Goal: Information Seeking & Learning: Learn about a topic

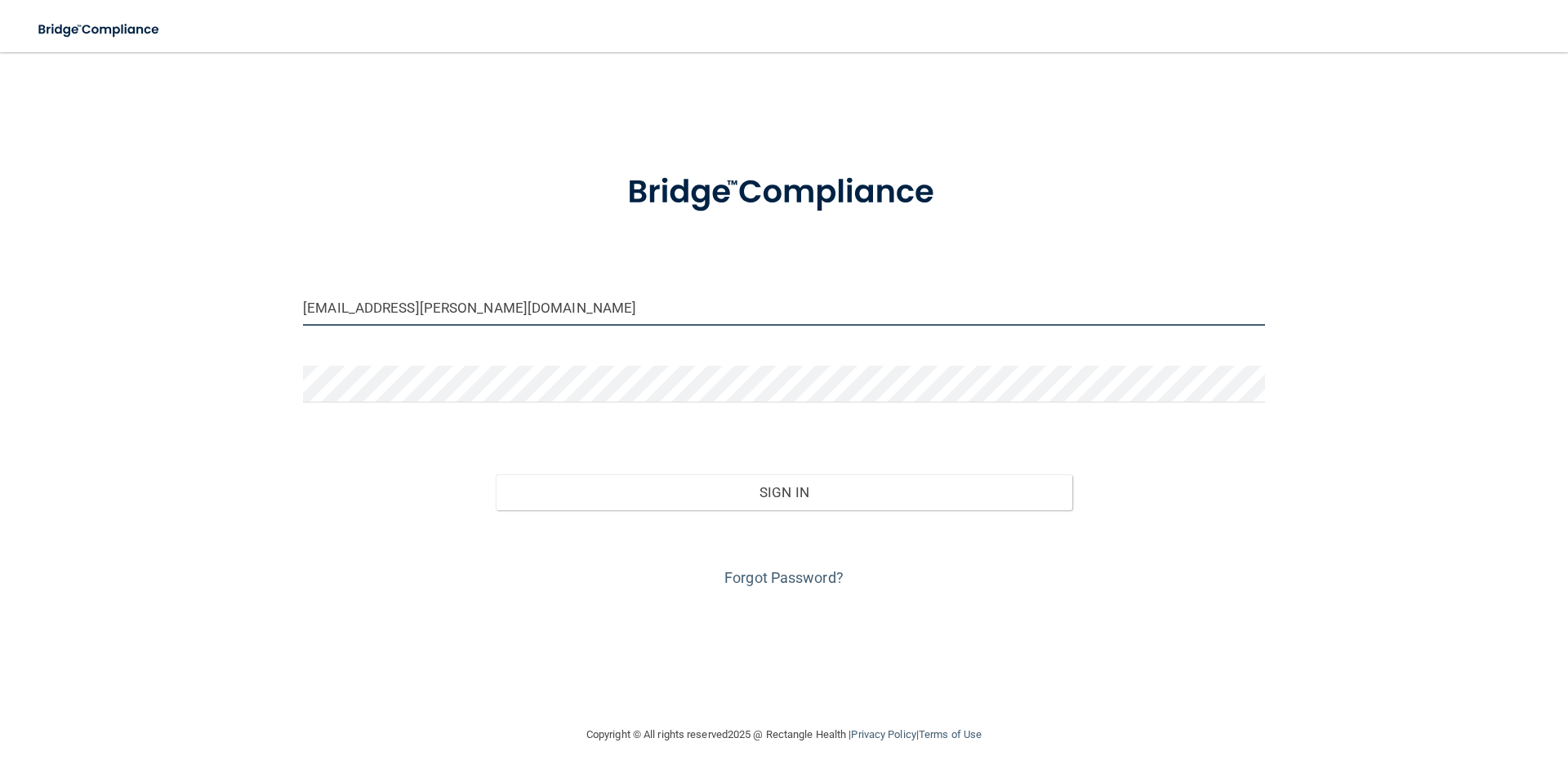
click at [504, 308] on input "[EMAIL_ADDRESS][PERSON_NAME][DOMAIN_NAME]" at bounding box center [783, 308] width 962 height 37
click at [559, 303] on input "[EMAIL_ADDRESS][PERSON_NAME][DOMAIN_NAME]" at bounding box center [783, 308] width 962 height 37
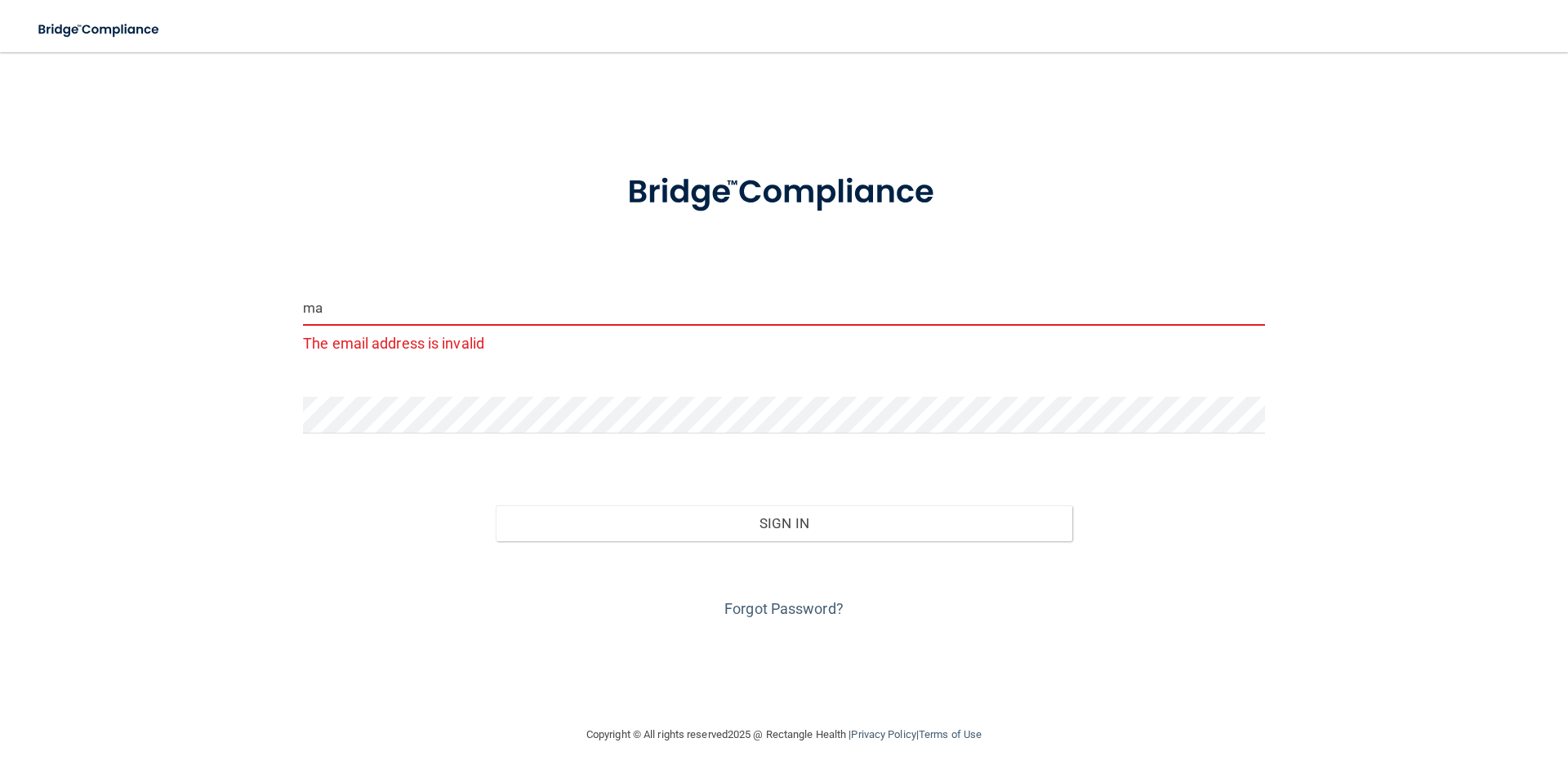
type input "m"
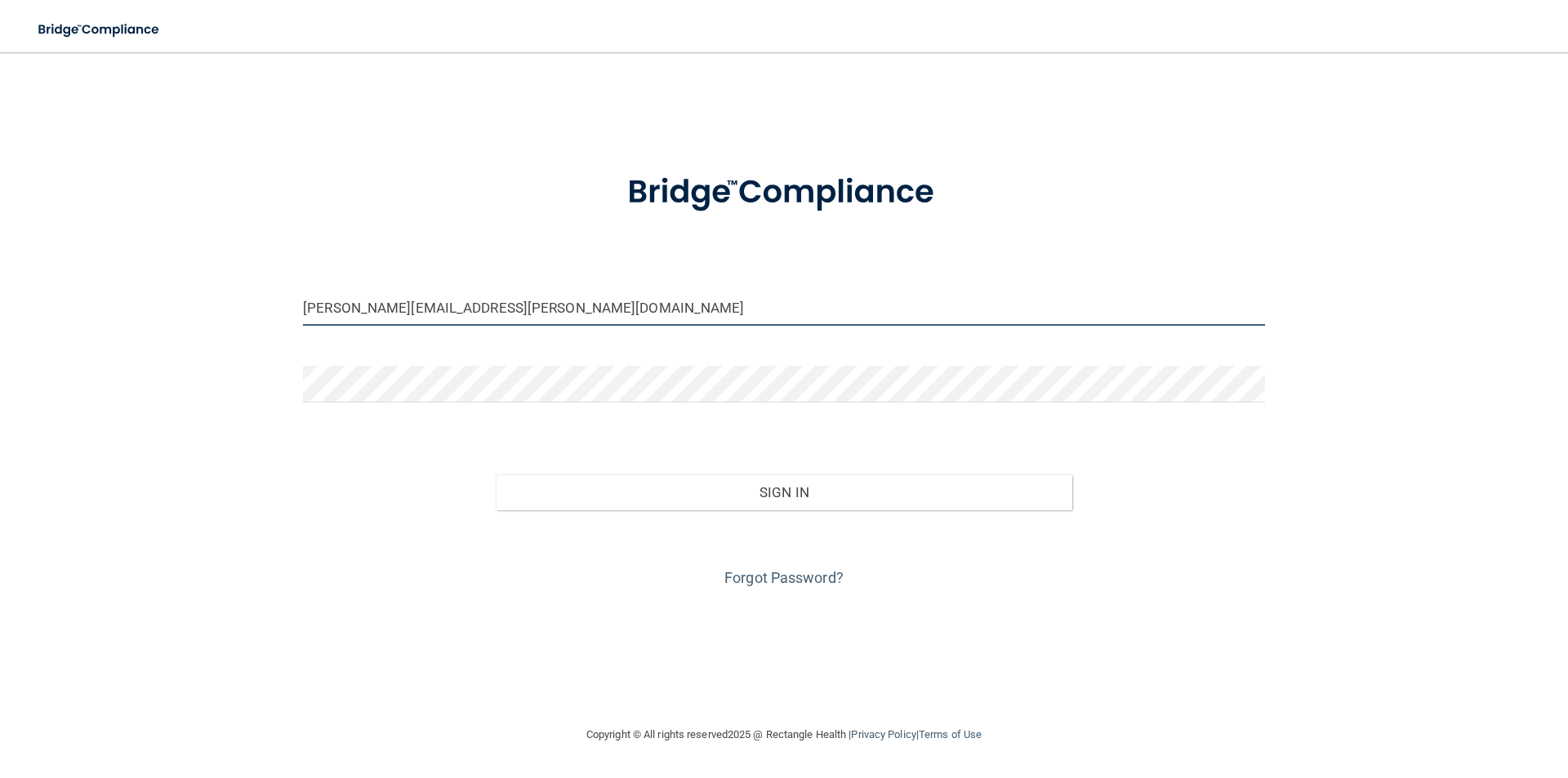
type input "[PERSON_NAME][EMAIL_ADDRESS][PERSON_NAME][DOMAIN_NAME]"
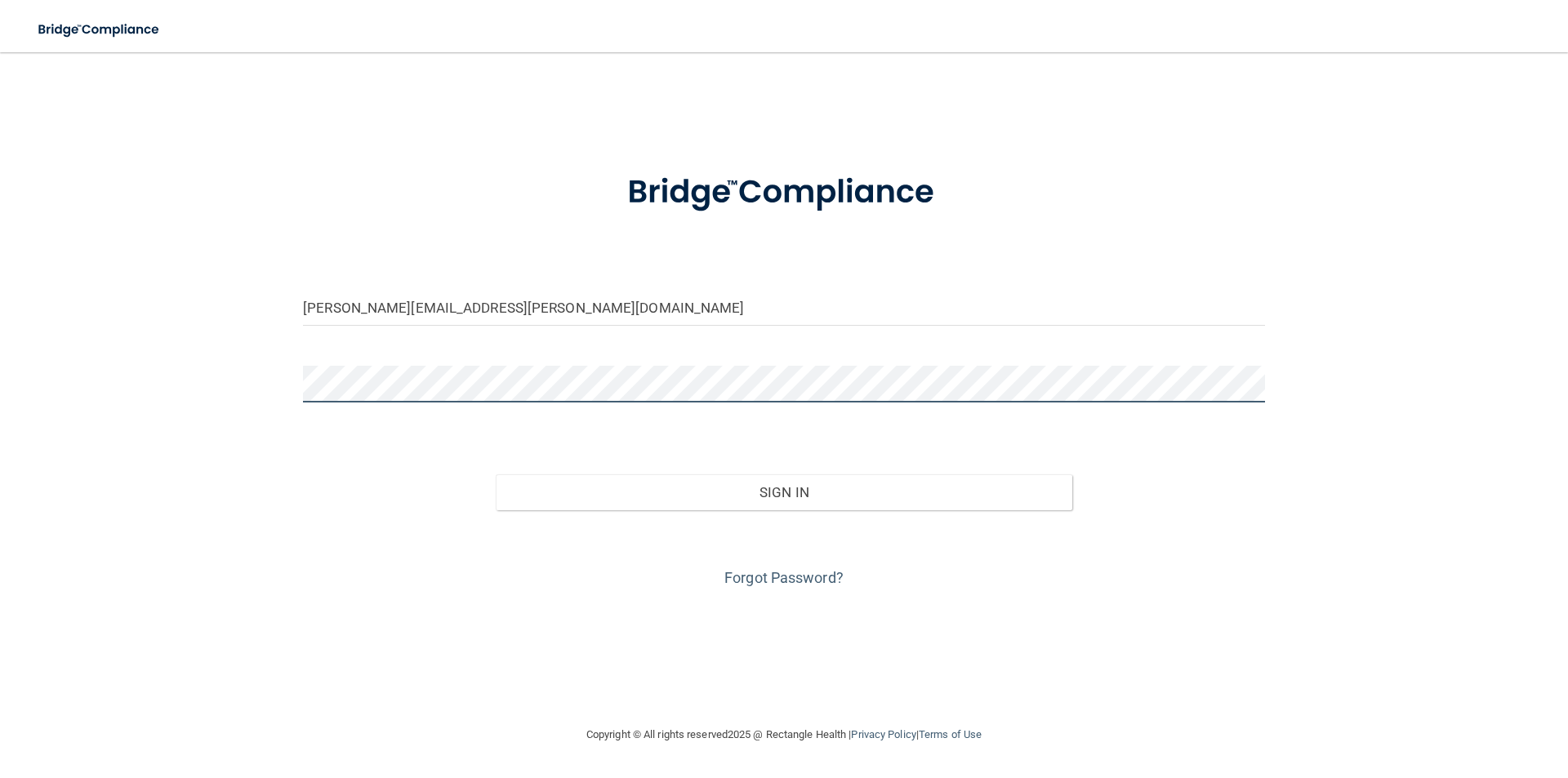
click at [496, 475] on button "Sign In" at bounding box center [784, 492] width 577 height 36
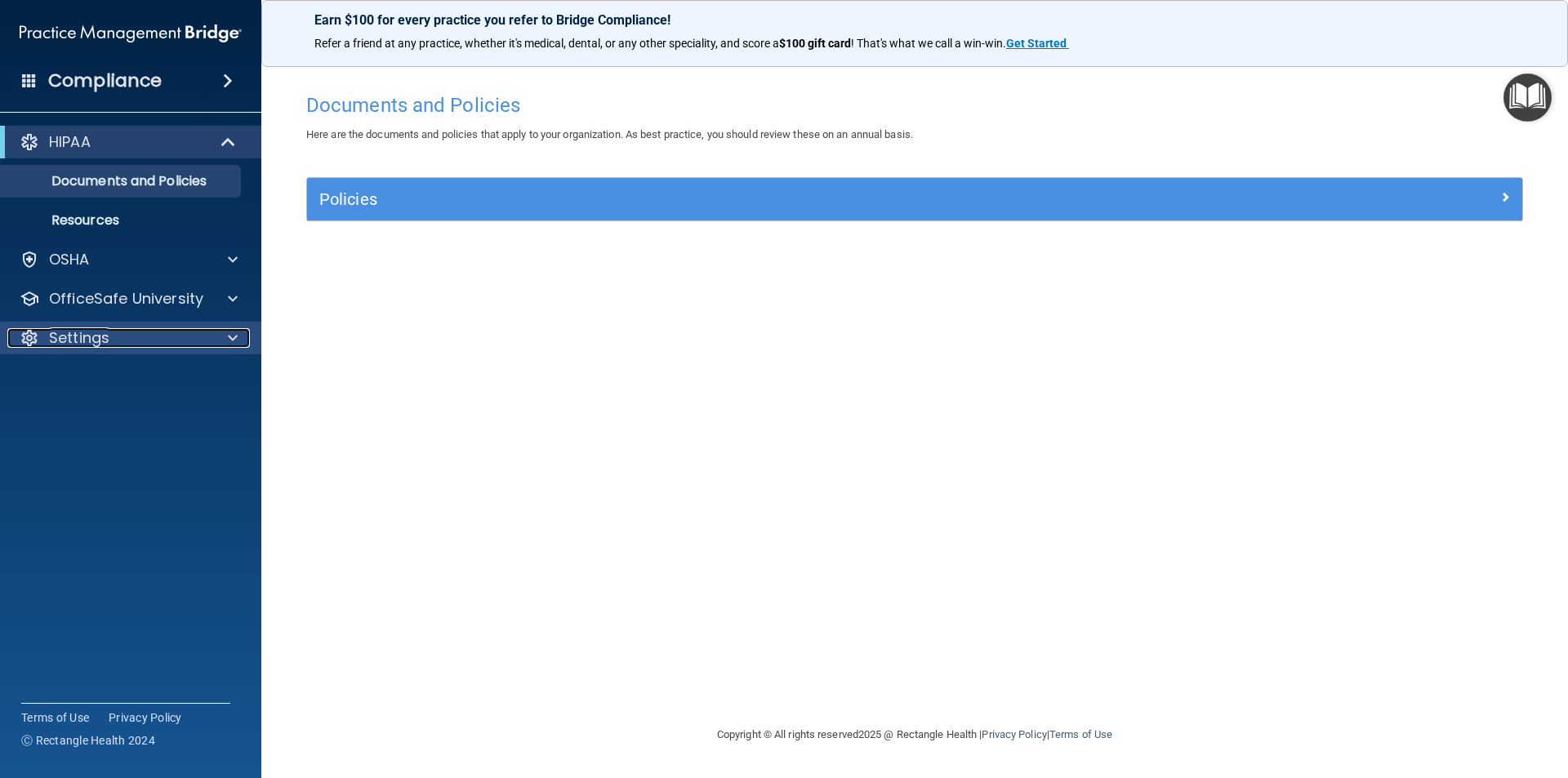
click at [59, 344] on p "Settings" at bounding box center [79, 338] width 61 height 20
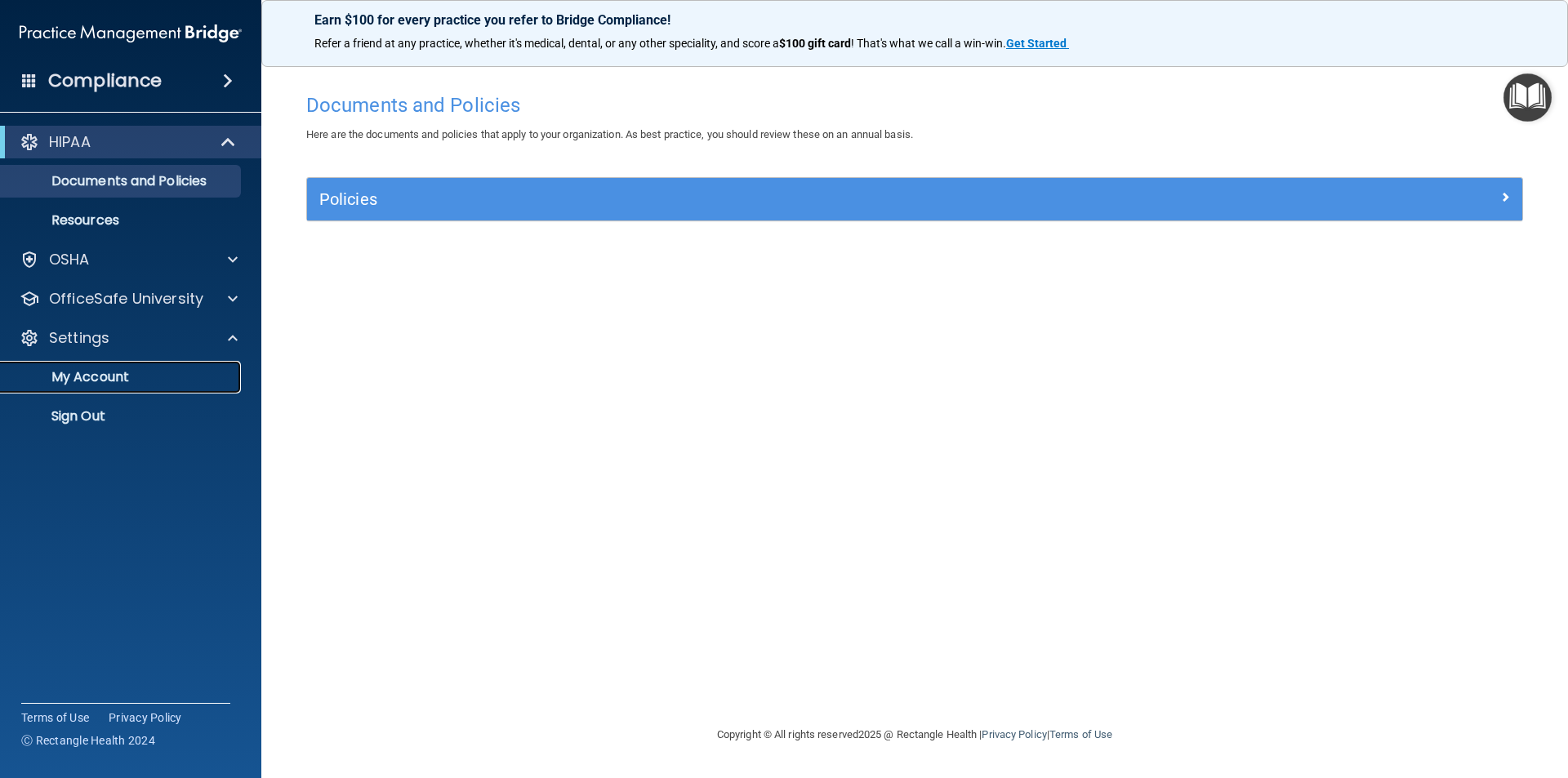
click at [133, 382] on p "My Account" at bounding box center [122, 377] width 223 height 17
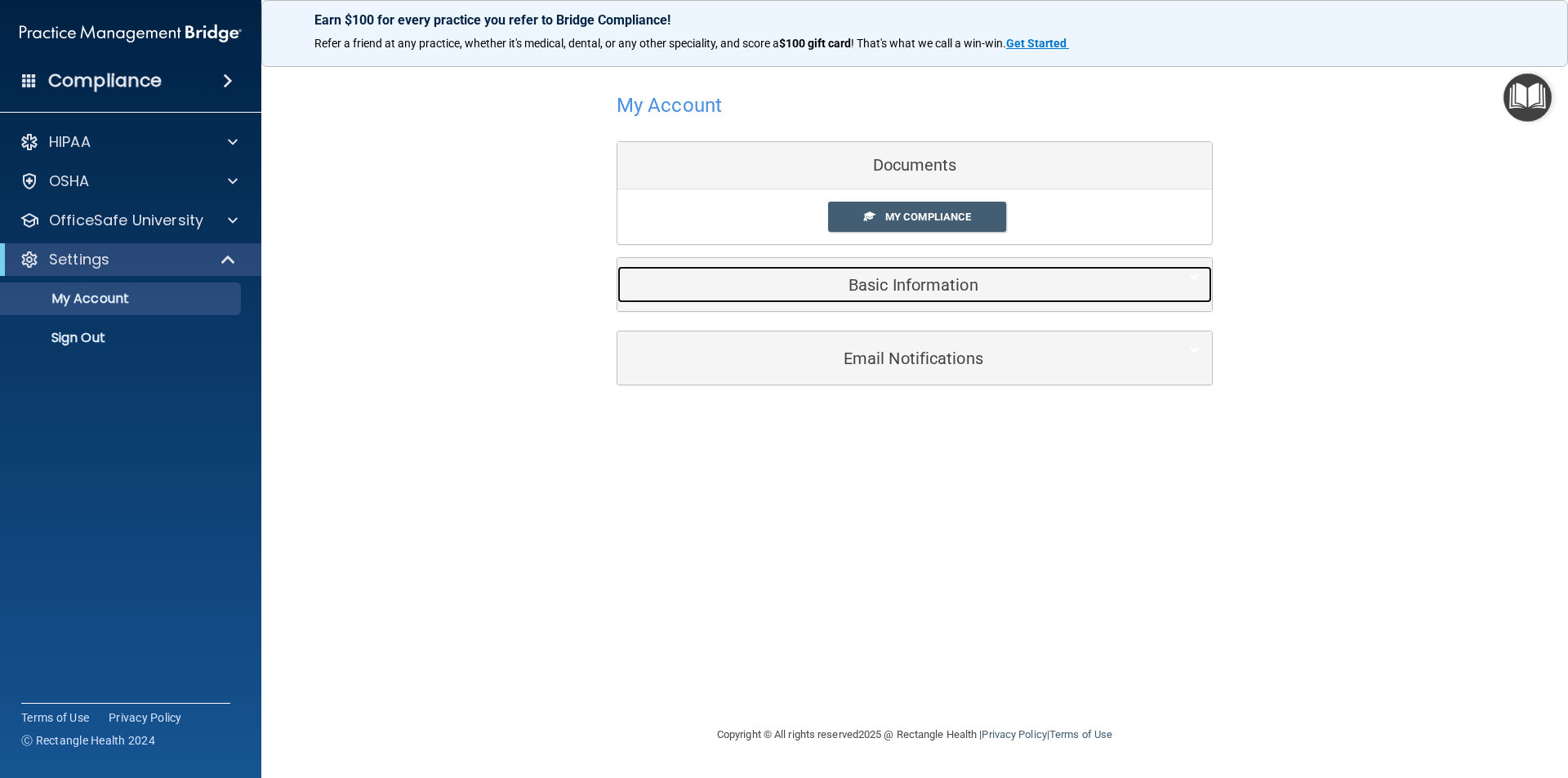
click at [922, 289] on h5 "Basic Information" at bounding box center [890, 285] width 520 height 18
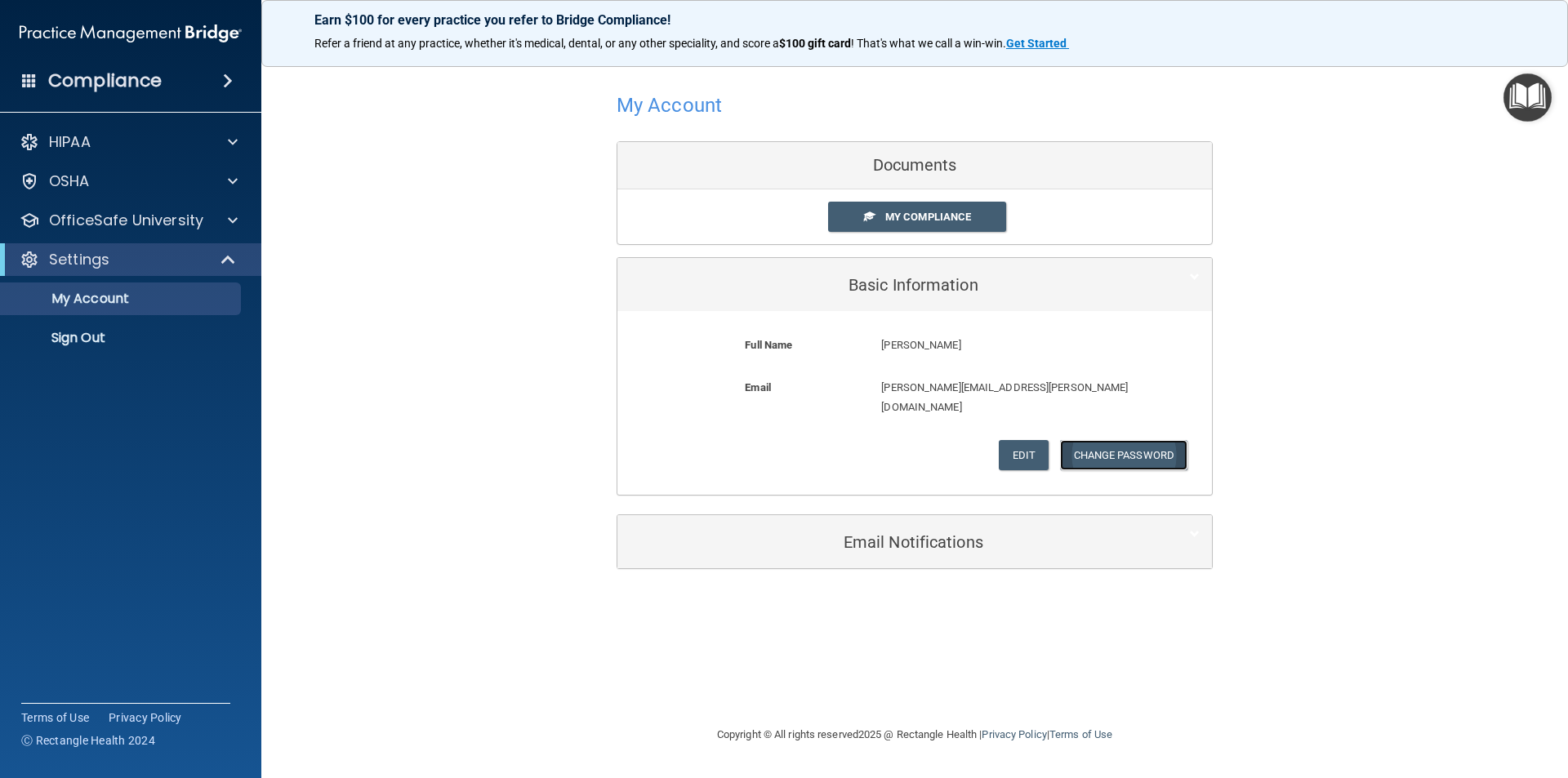
click at [1126, 440] on button "Change Password" at bounding box center [1124, 455] width 128 height 30
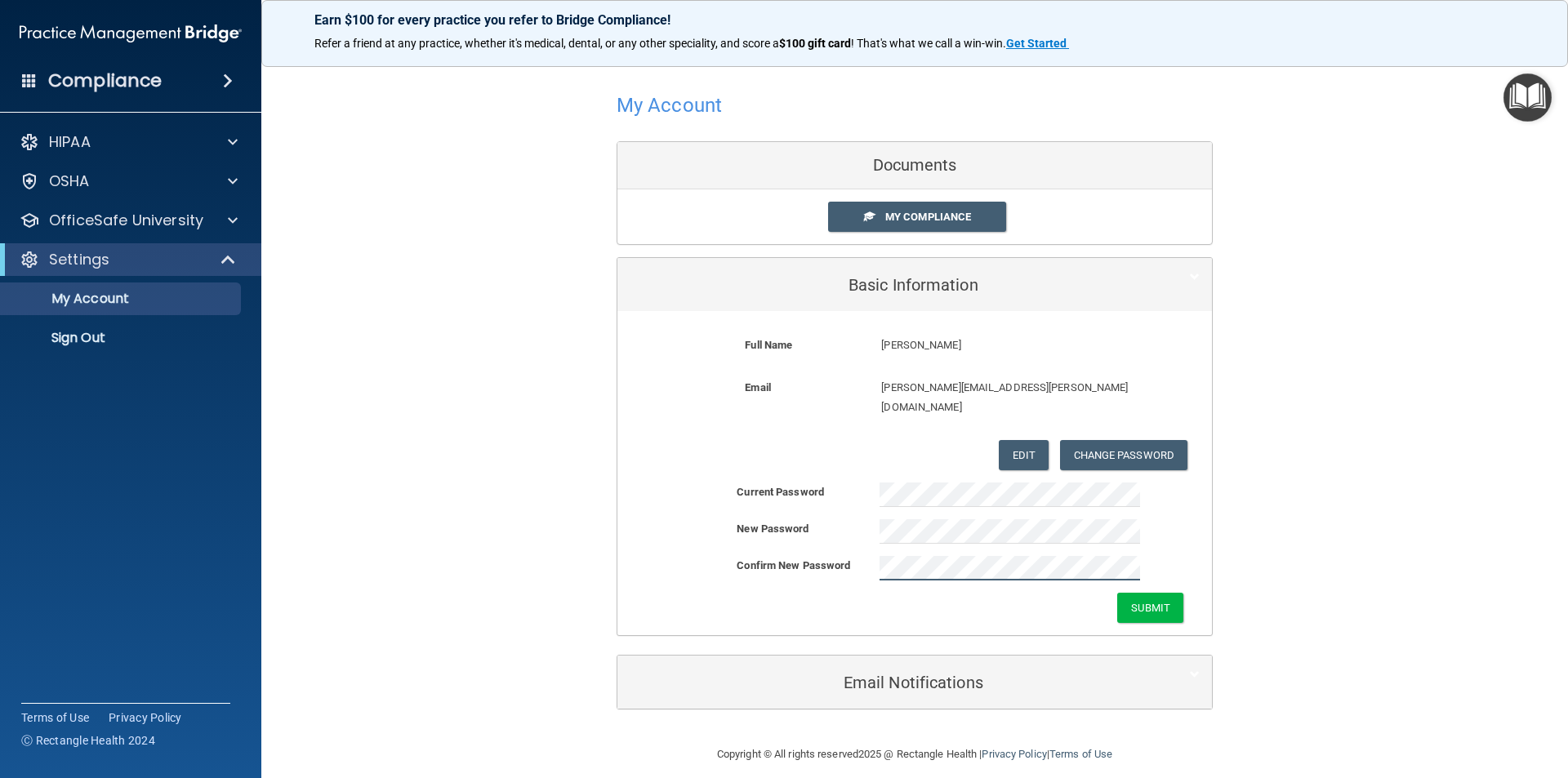
click at [1117, 593] on button "Submit" at bounding box center [1151, 608] width 67 height 30
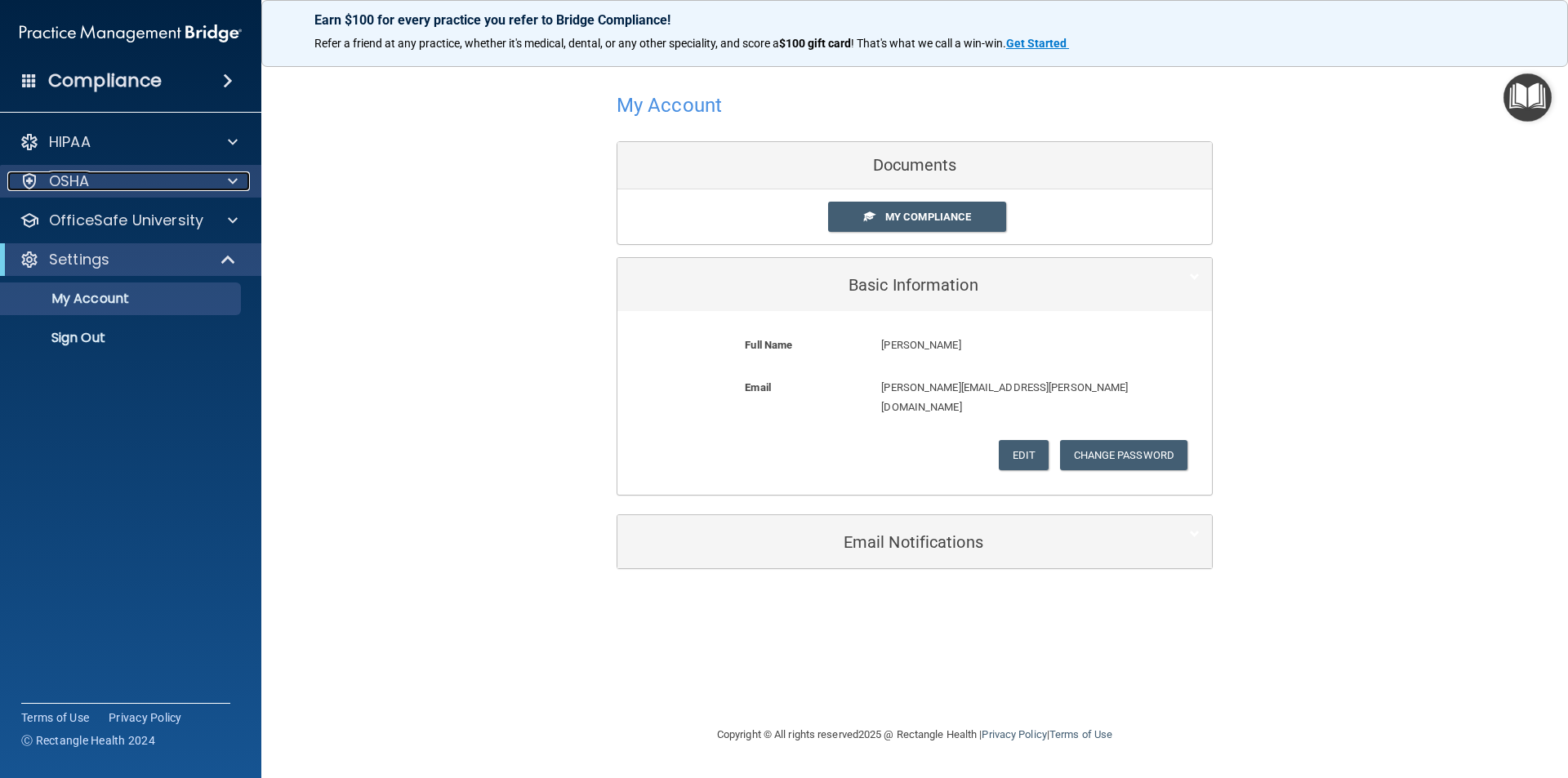
click at [57, 184] on p "OSHA" at bounding box center [69, 181] width 41 height 20
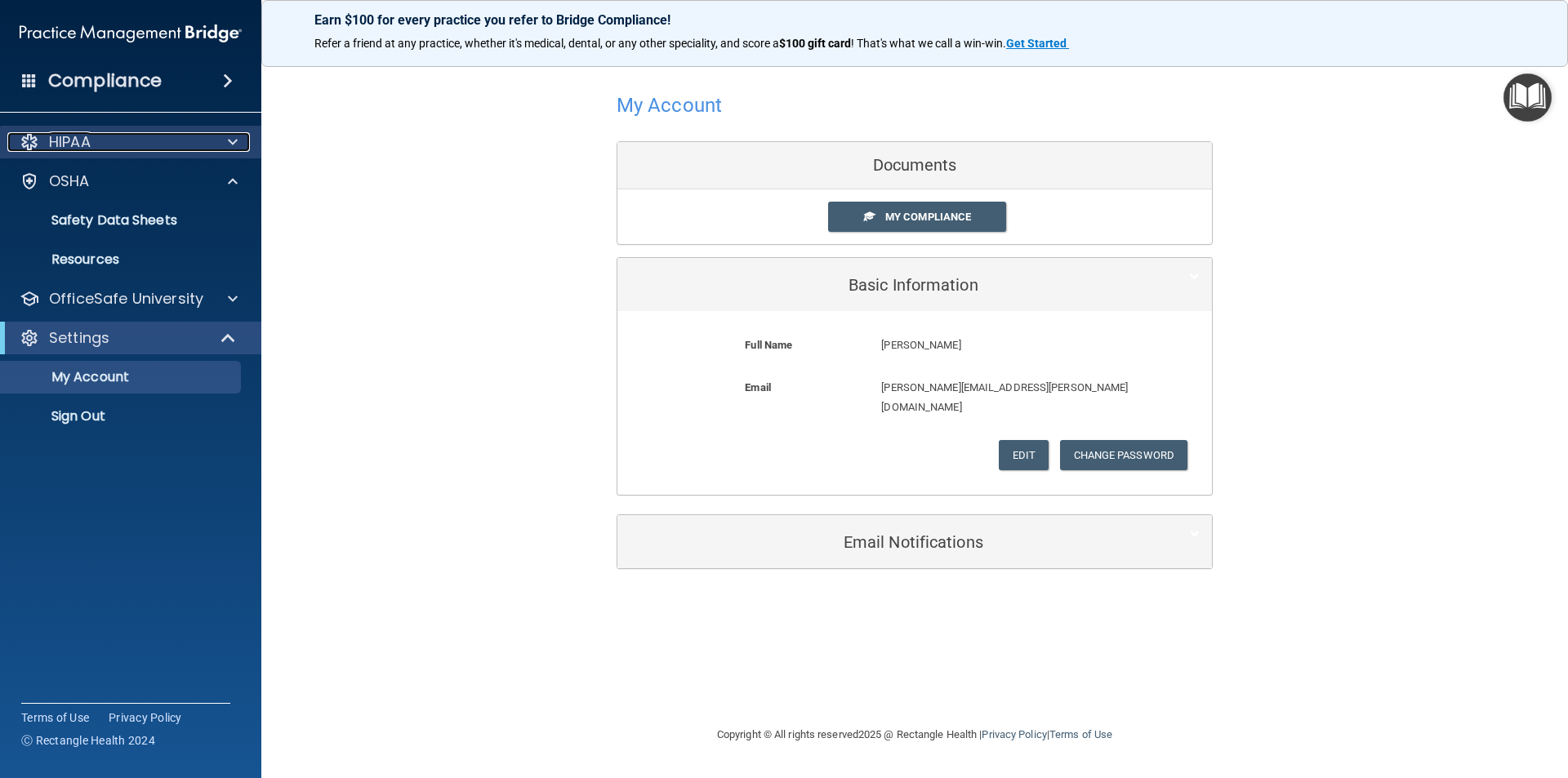
click at [185, 136] on div "HIPAA" at bounding box center [109, 142] width 203 height 20
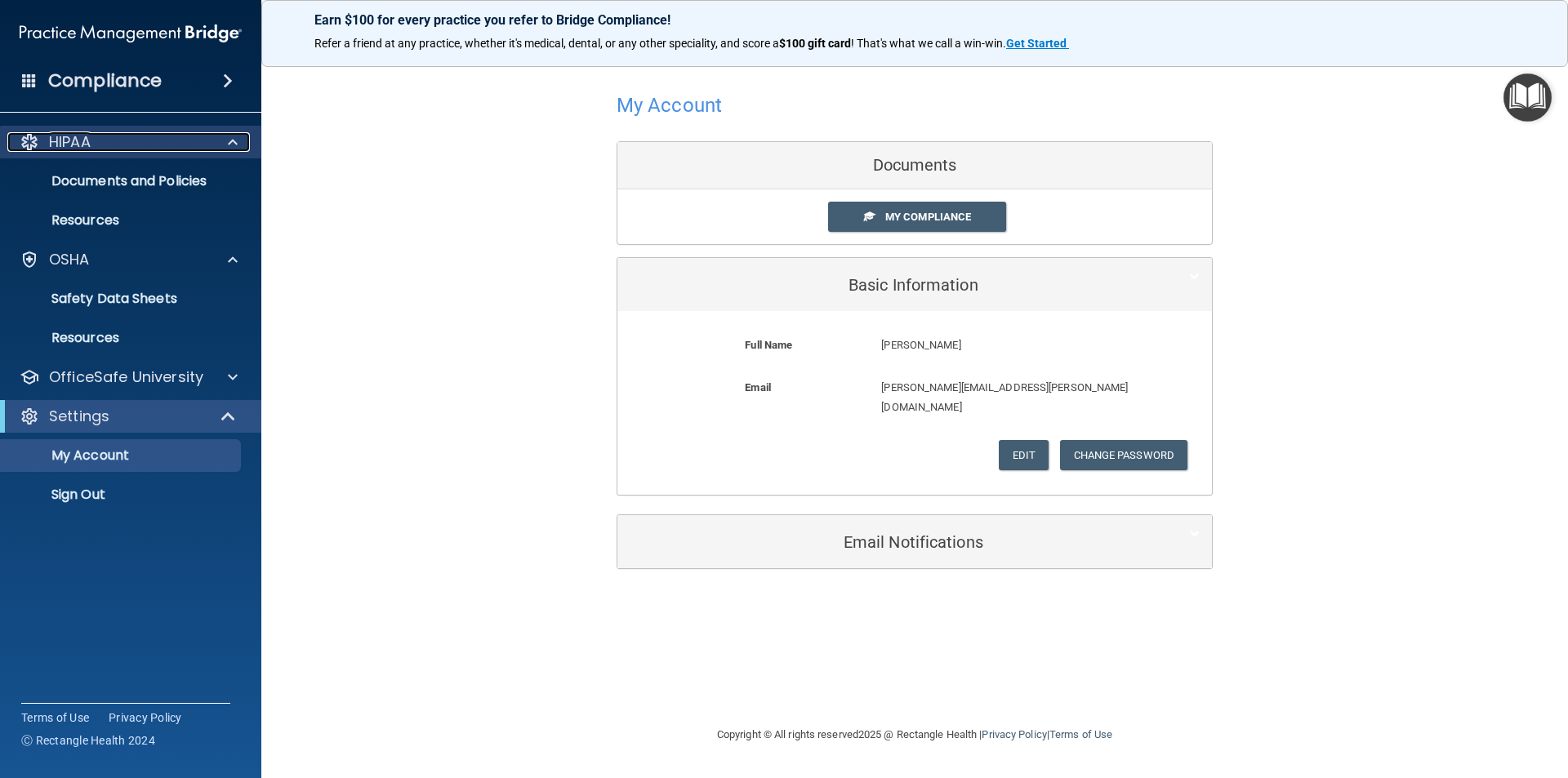
click at [236, 142] on span at bounding box center [233, 142] width 10 height 20
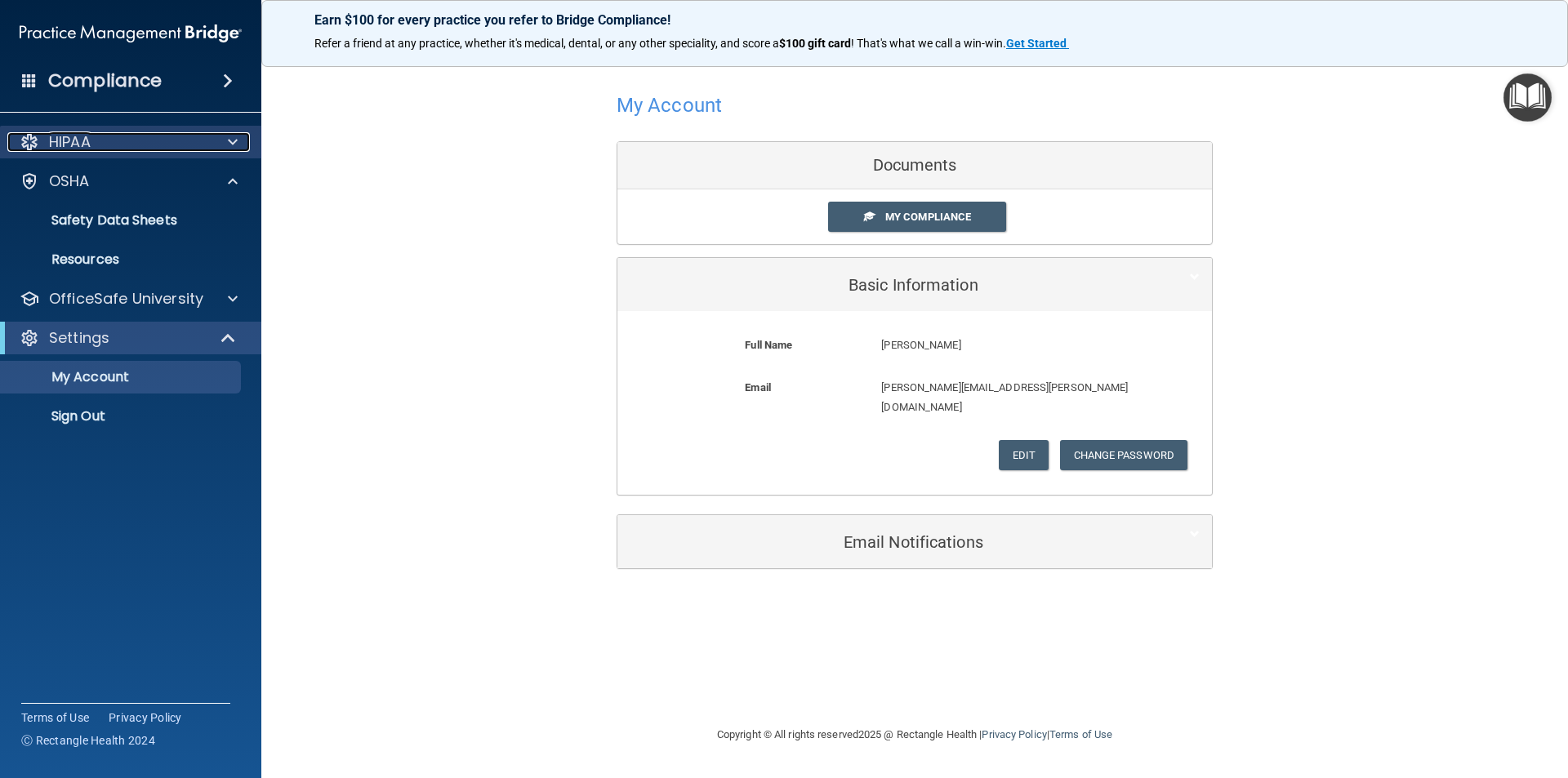
click at [230, 135] on span at bounding box center [233, 142] width 10 height 20
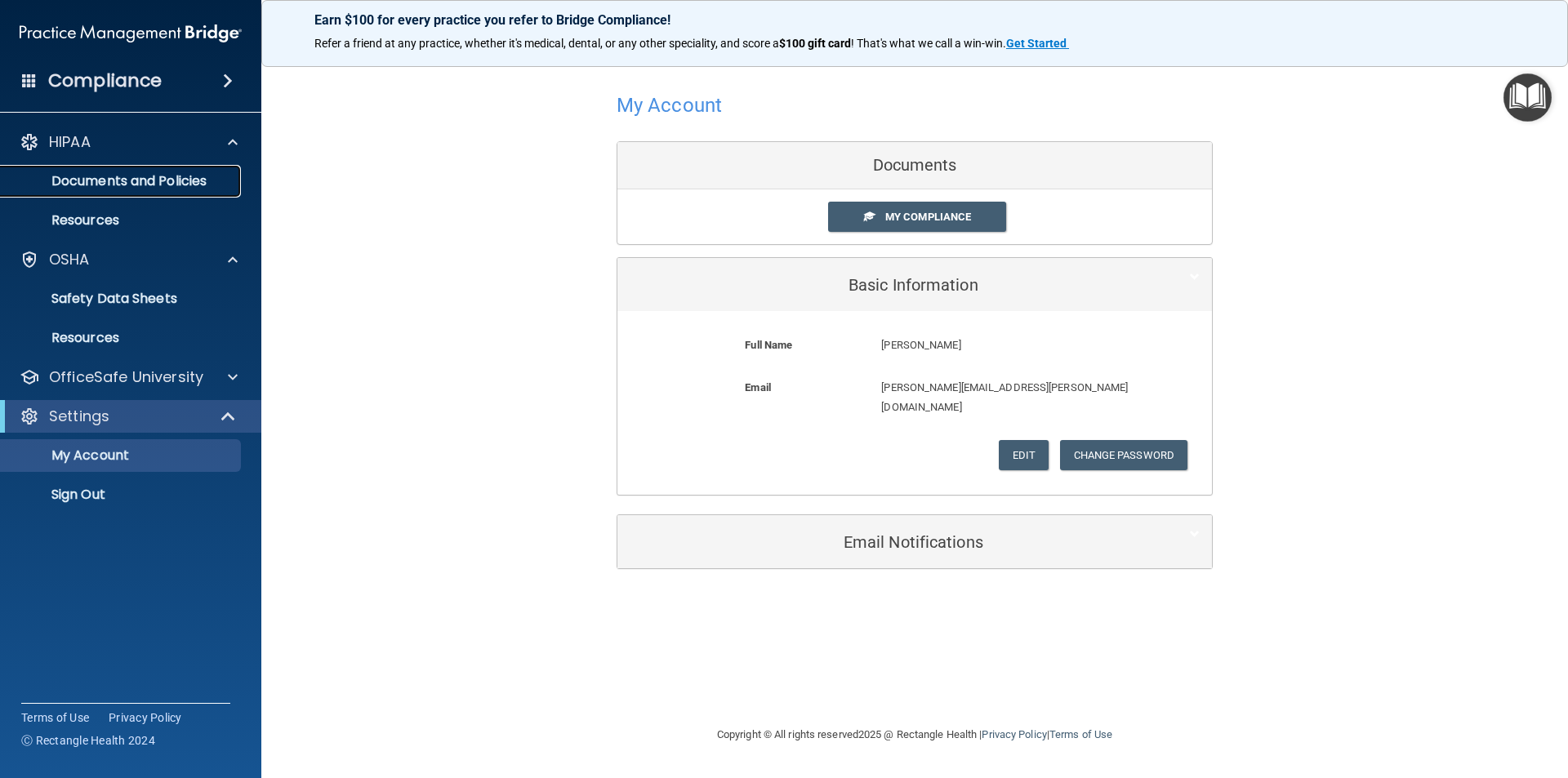
click at [183, 184] on p "Documents and Policies" at bounding box center [122, 181] width 223 height 17
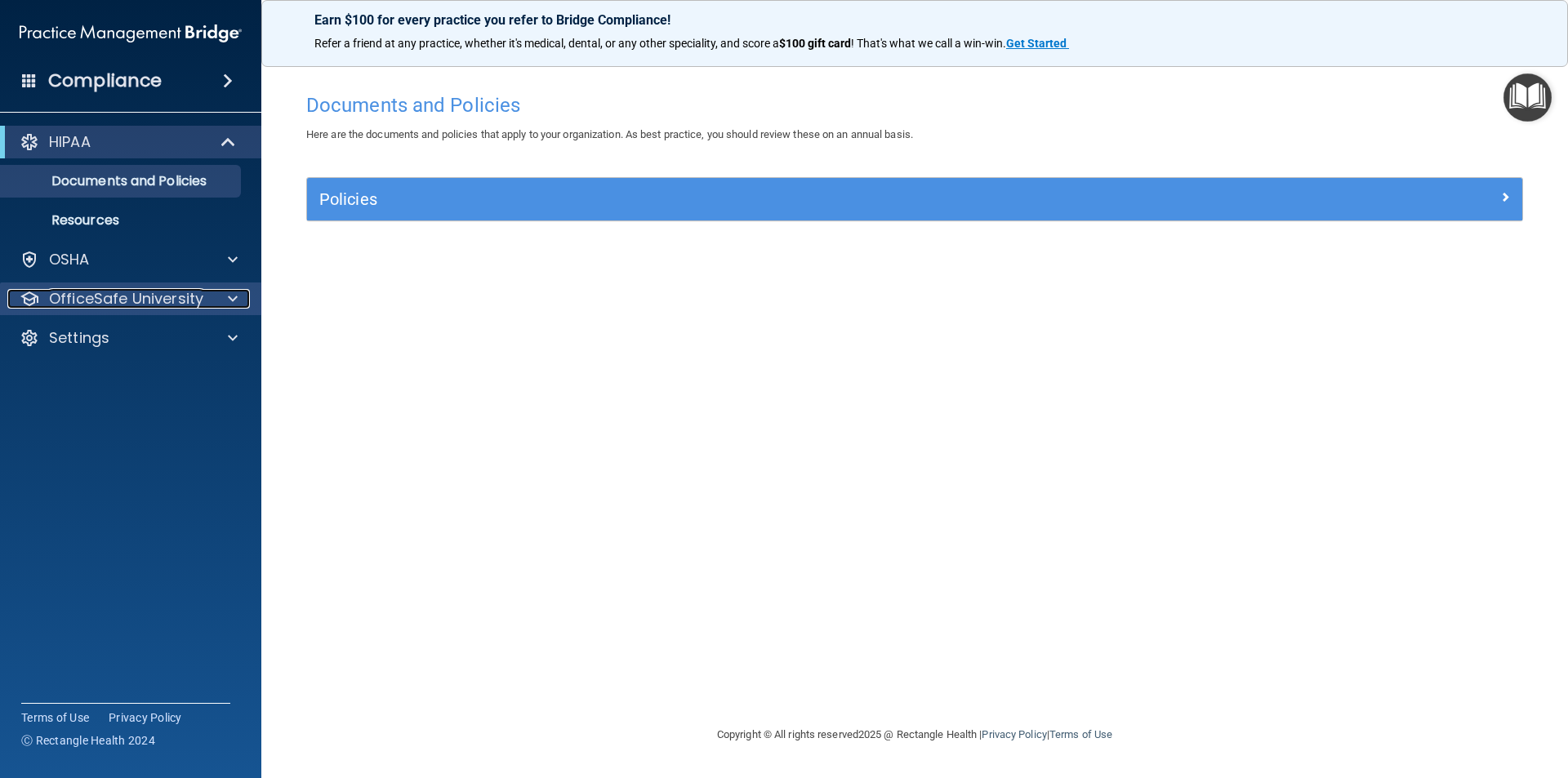
click at [106, 299] on p "OfficeSafe University" at bounding box center [126, 299] width 155 height 20
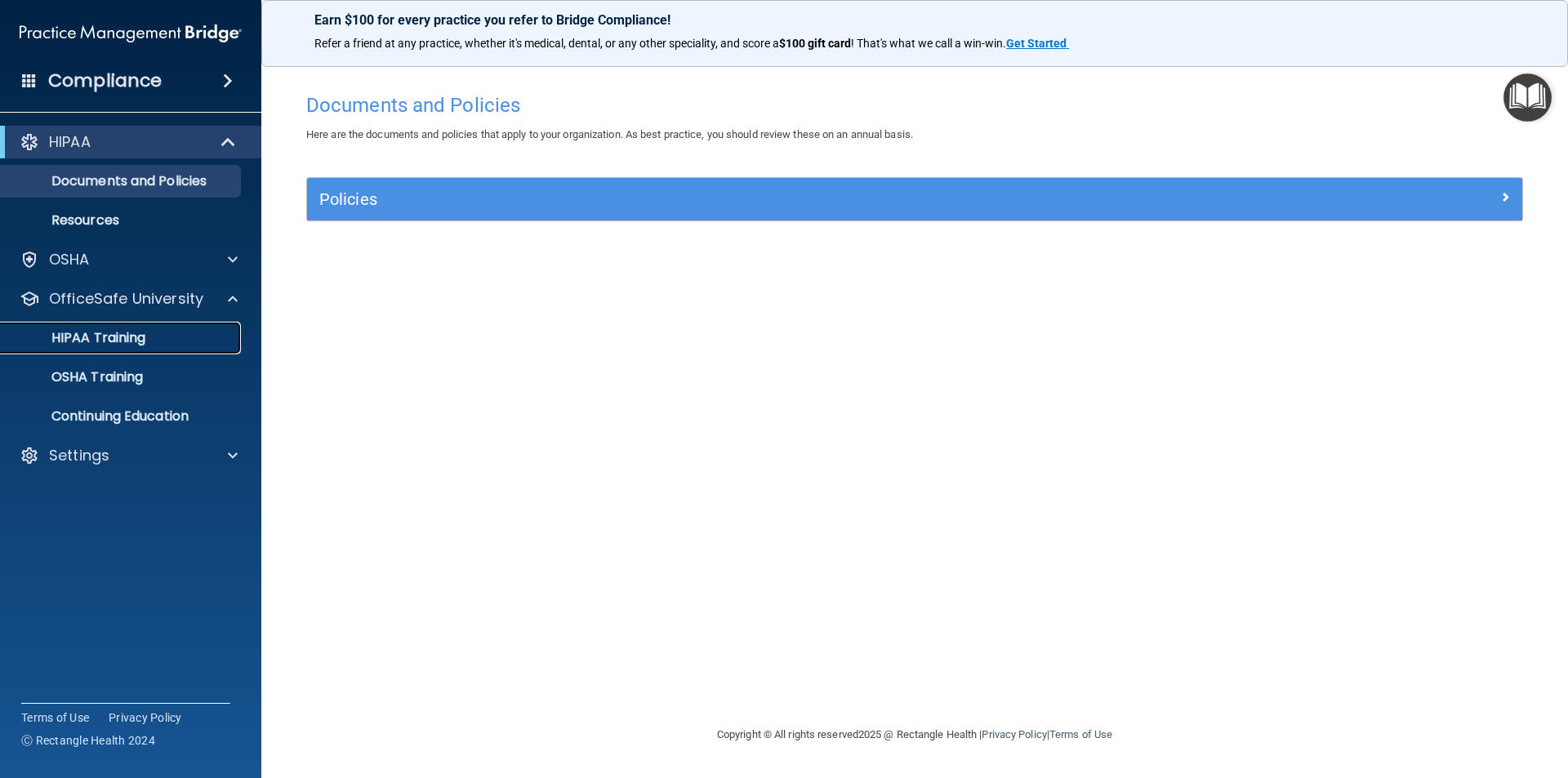
click at [82, 342] on p "HIPAA Training" at bounding box center [78, 338] width 135 height 17
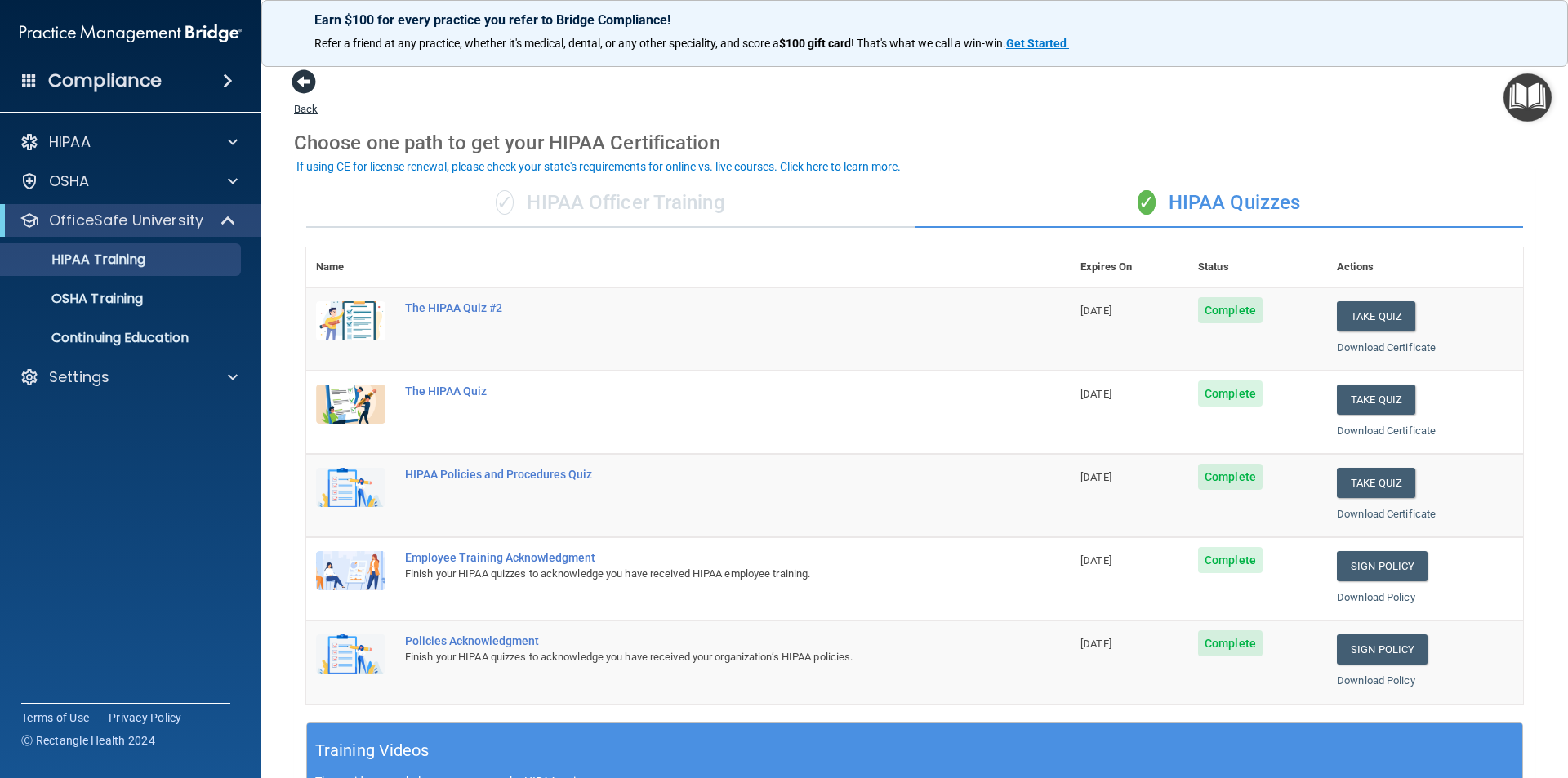
click at [303, 84] on span at bounding box center [303, 81] width 24 height 24
